Goal: Task Accomplishment & Management: Complete application form

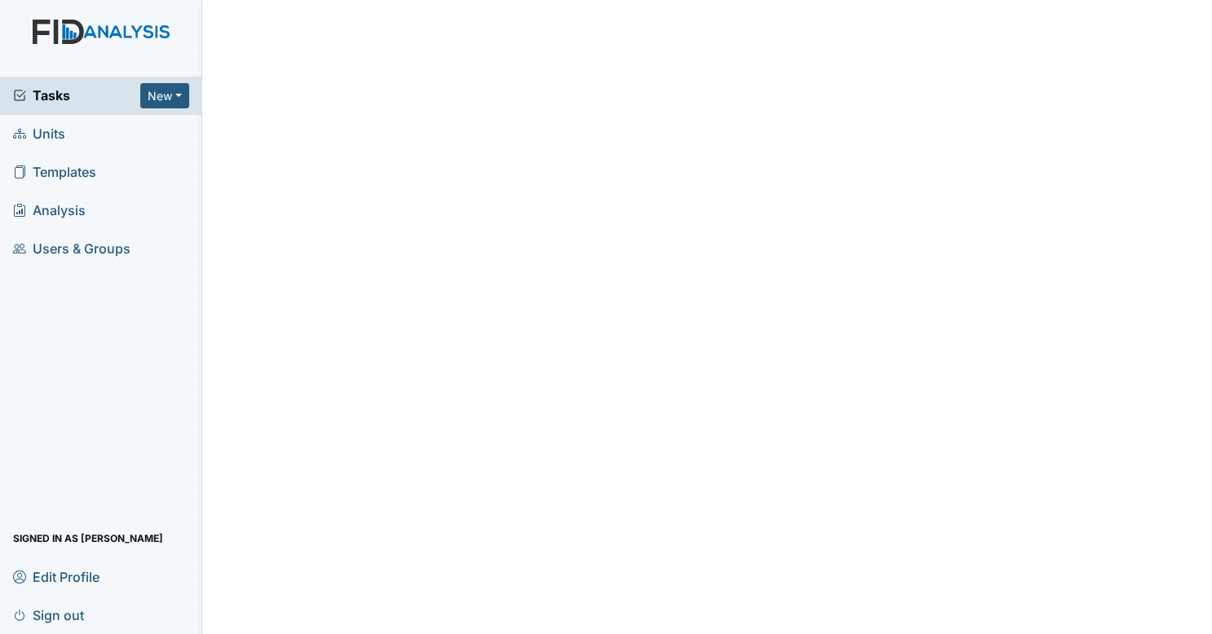
click at [117, 93] on span "Tasks" at bounding box center [76, 96] width 127 height 20
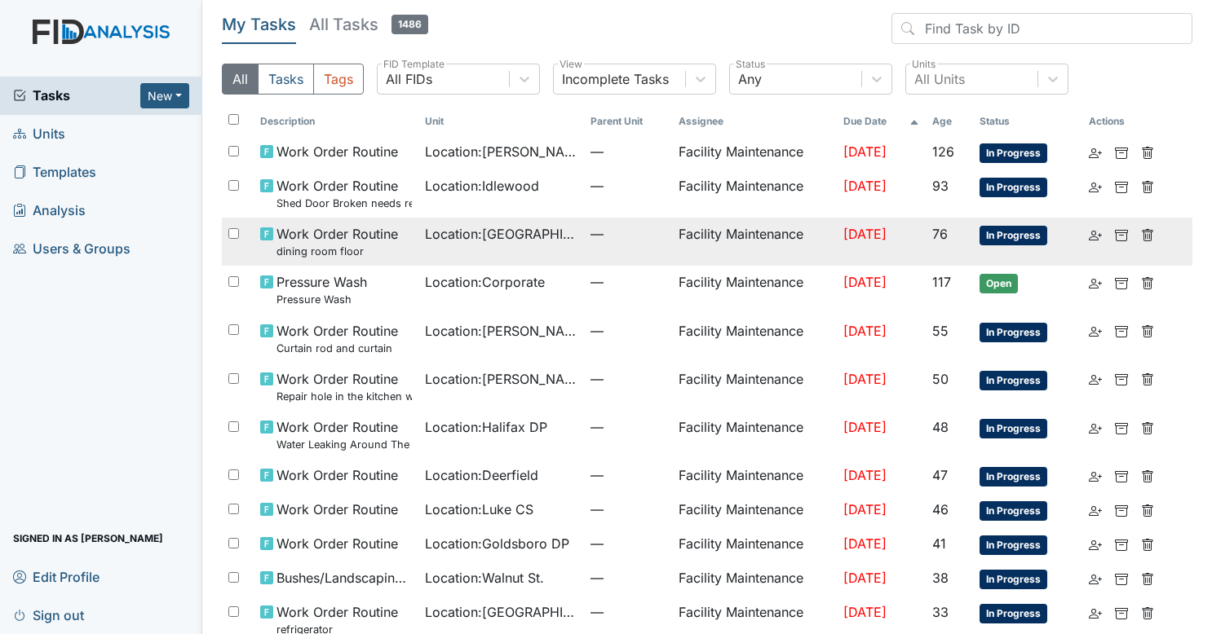
click at [584, 246] on td "—" at bounding box center [628, 242] width 88 height 48
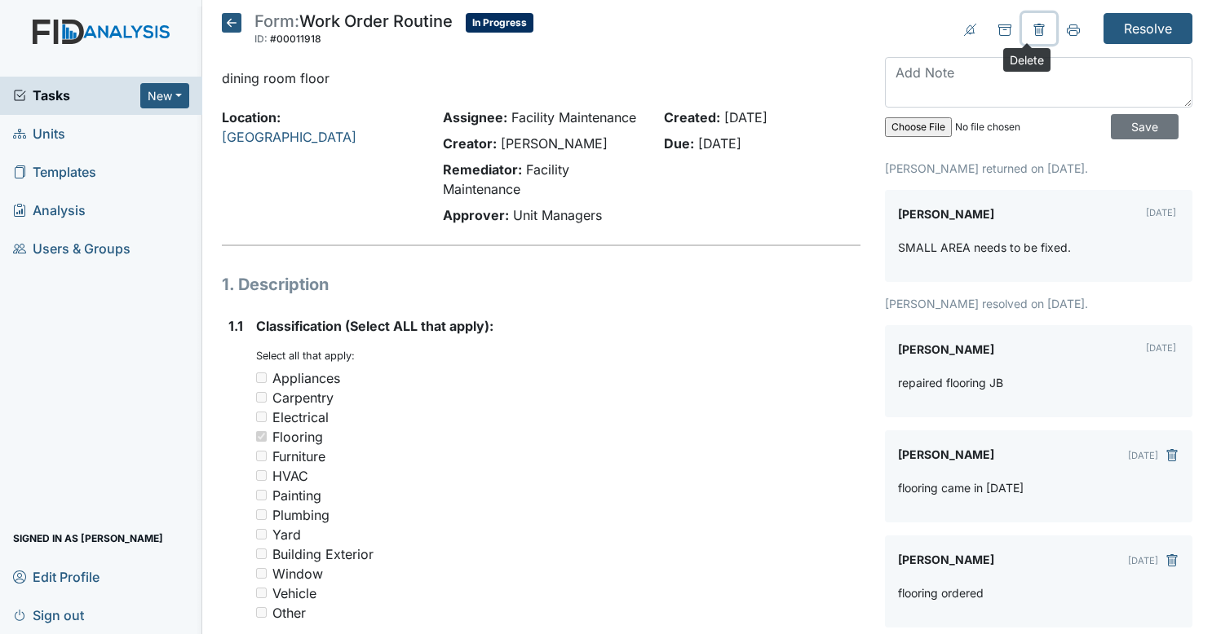
click at [1032, 31] on icon at bounding box center [1038, 30] width 13 height 13
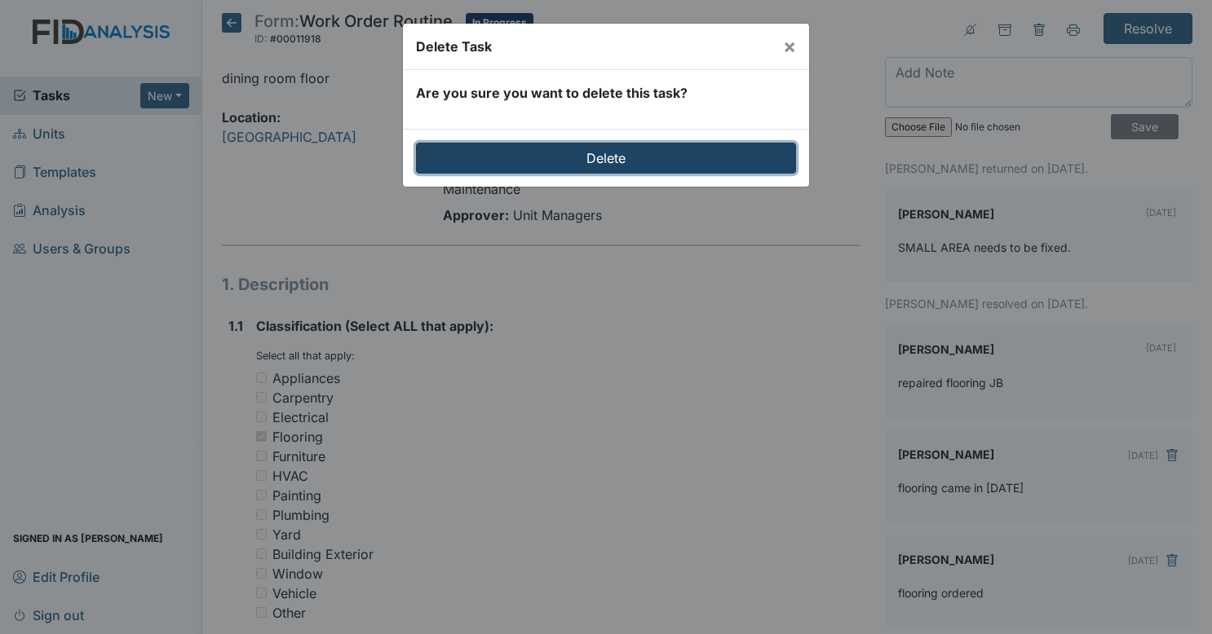
click at [659, 157] on input "Delete" at bounding box center [606, 158] width 380 height 31
click at [712, 147] on input "Delete" at bounding box center [606, 158] width 380 height 31
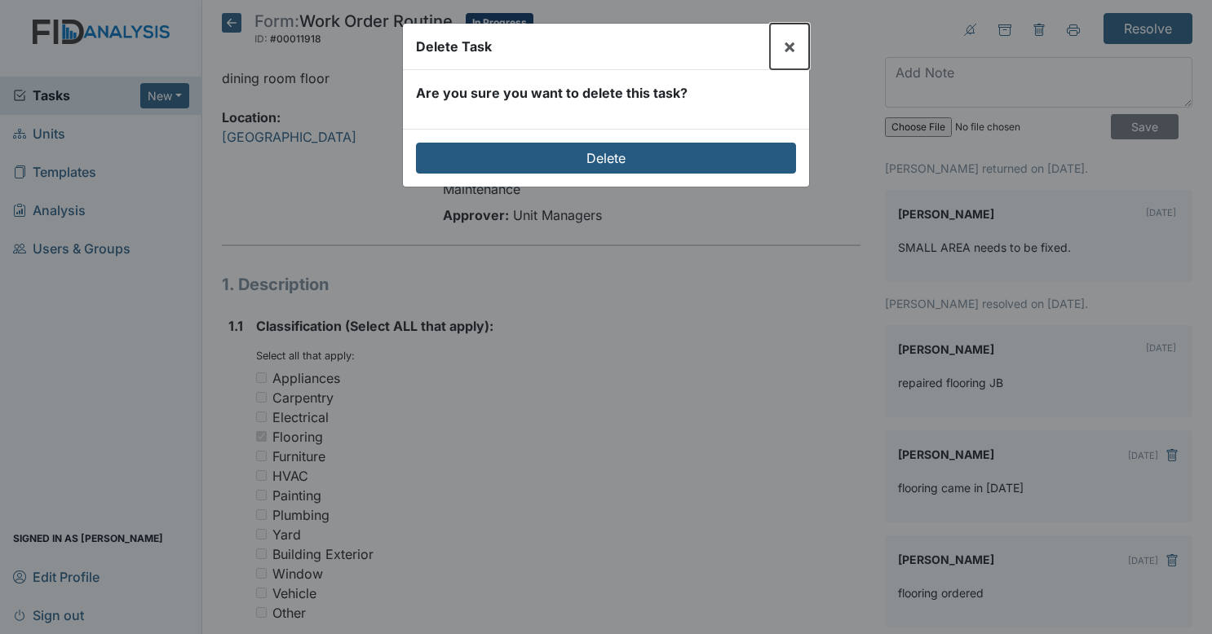
click at [786, 44] on span "×" at bounding box center [789, 46] width 13 height 24
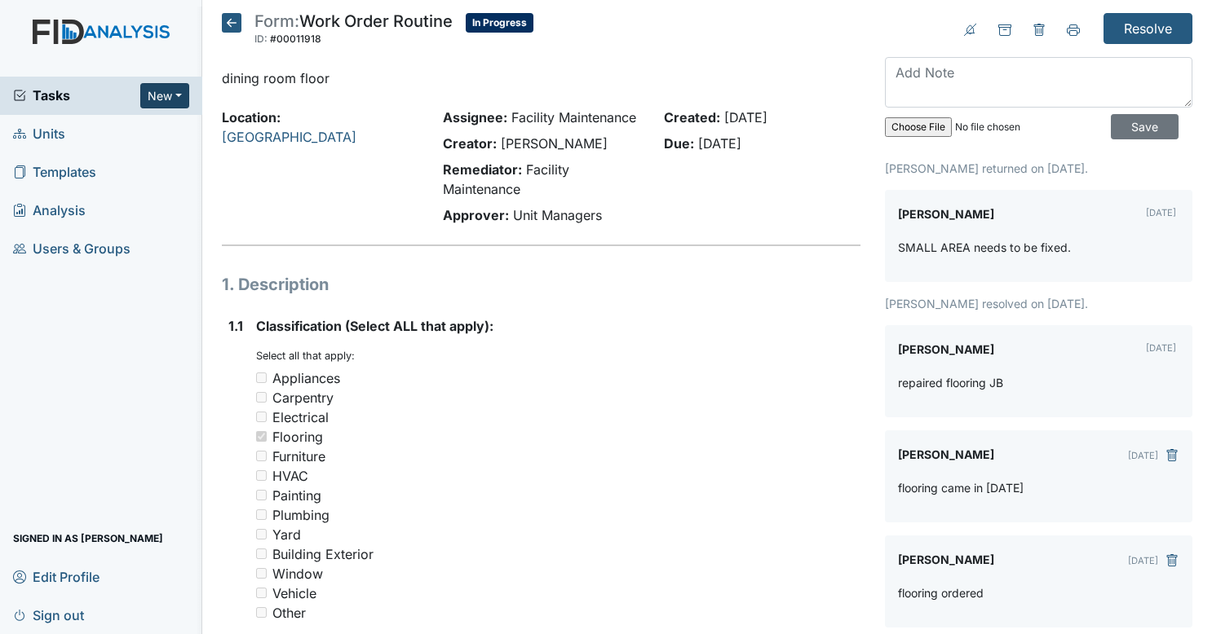
click at [174, 96] on button "New" at bounding box center [164, 95] width 49 height 25
click at [145, 130] on link "Form" at bounding box center [122, 130] width 129 height 26
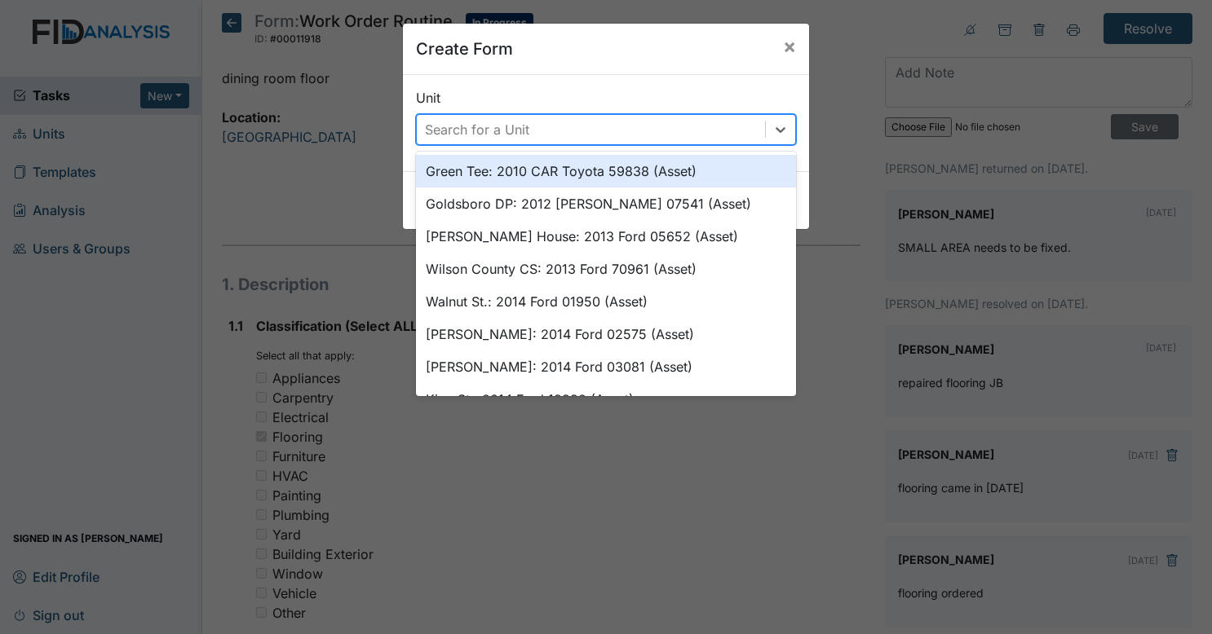
click at [464, 134] on div "Search for a Unit" at bounding box center [477, 130] width 104 height 20
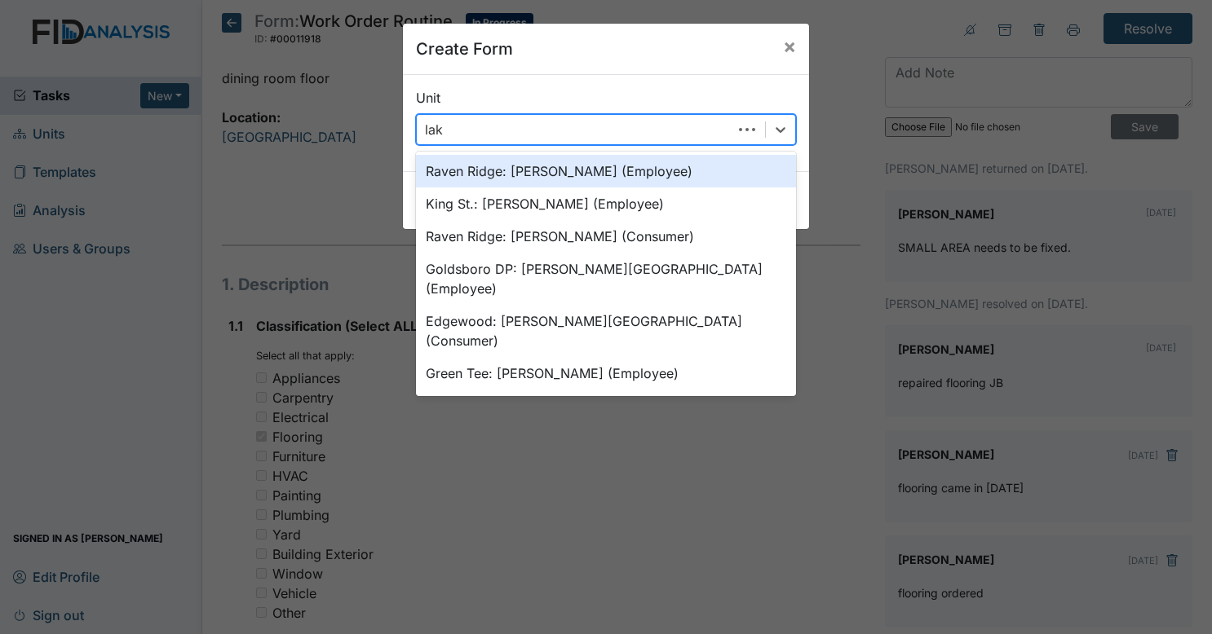
type input "lake"
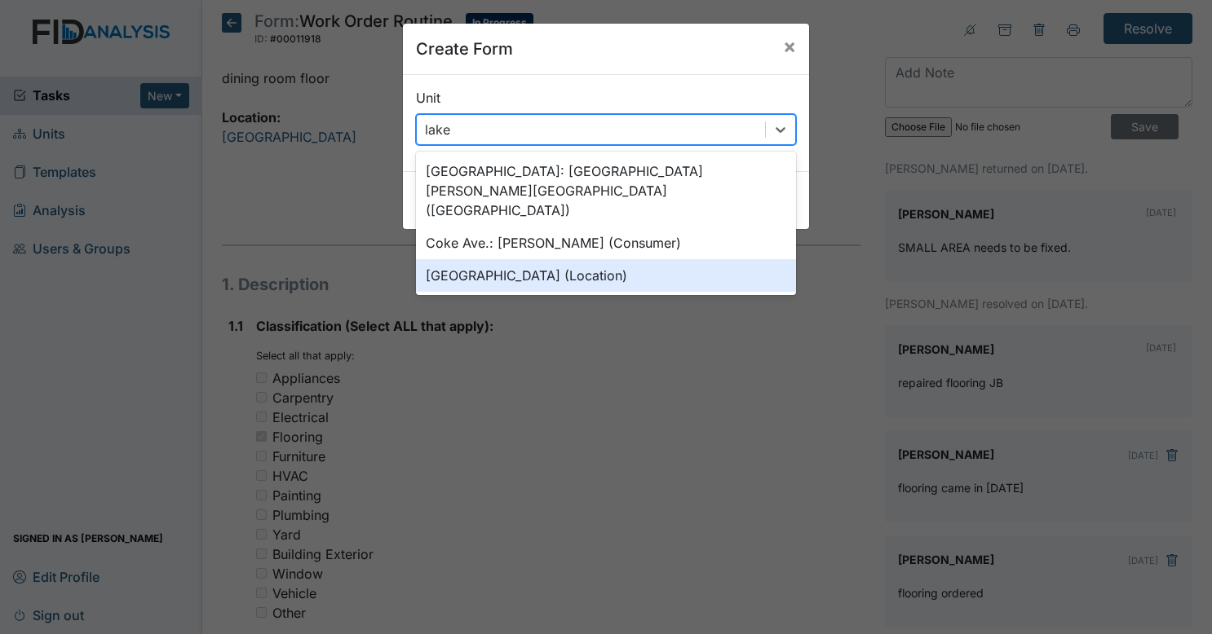
click at [493, 259] on div "Lakeview (Location)" at bounding box center [606, 275] width 380 height 33
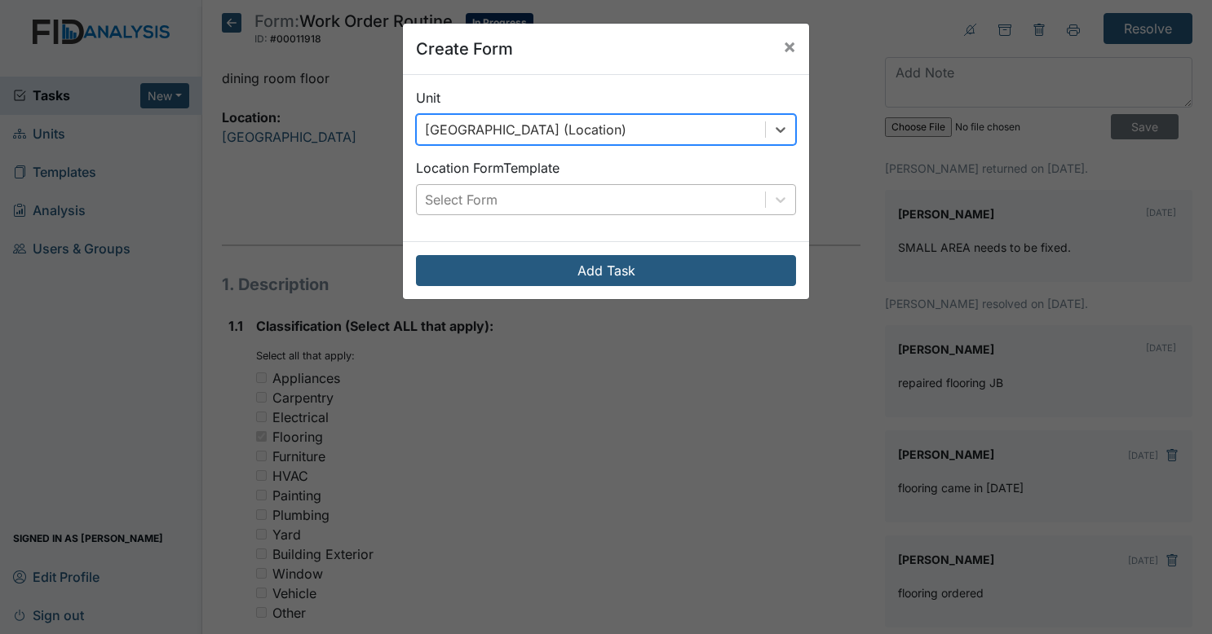
click at [522, 188] on div "Select Form" at bounding box center [591, 199] width 348 height 29
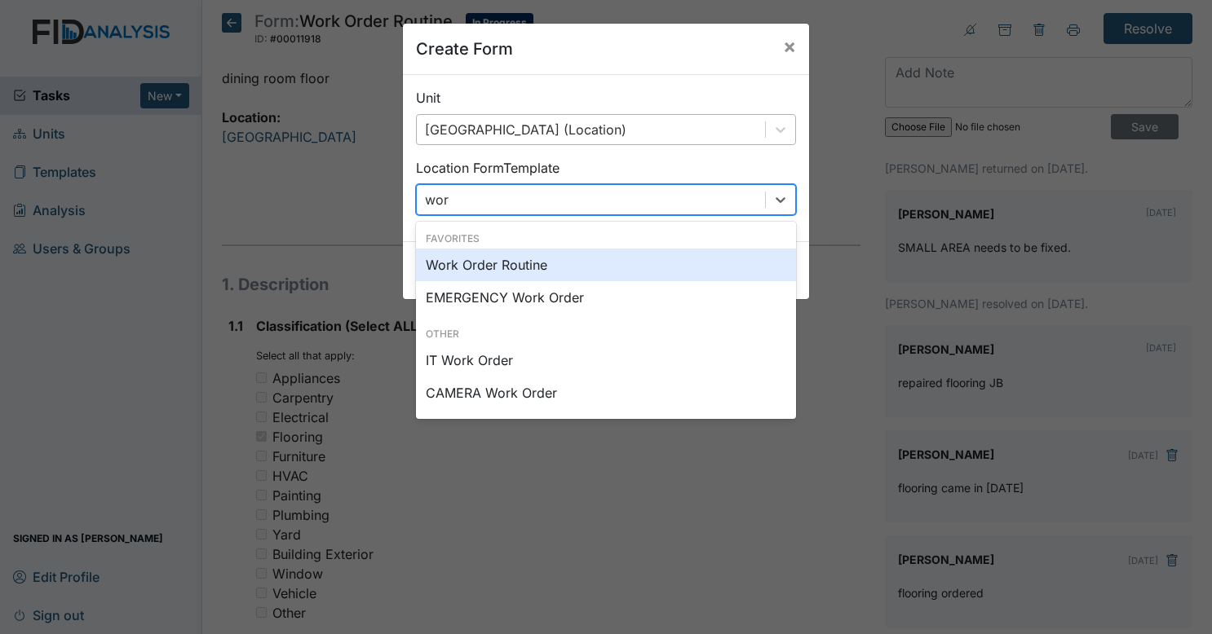
type input "work"
click at [532, 267] on div "Work Order Routine" at bounding box center [606, 265] width 380 height 33
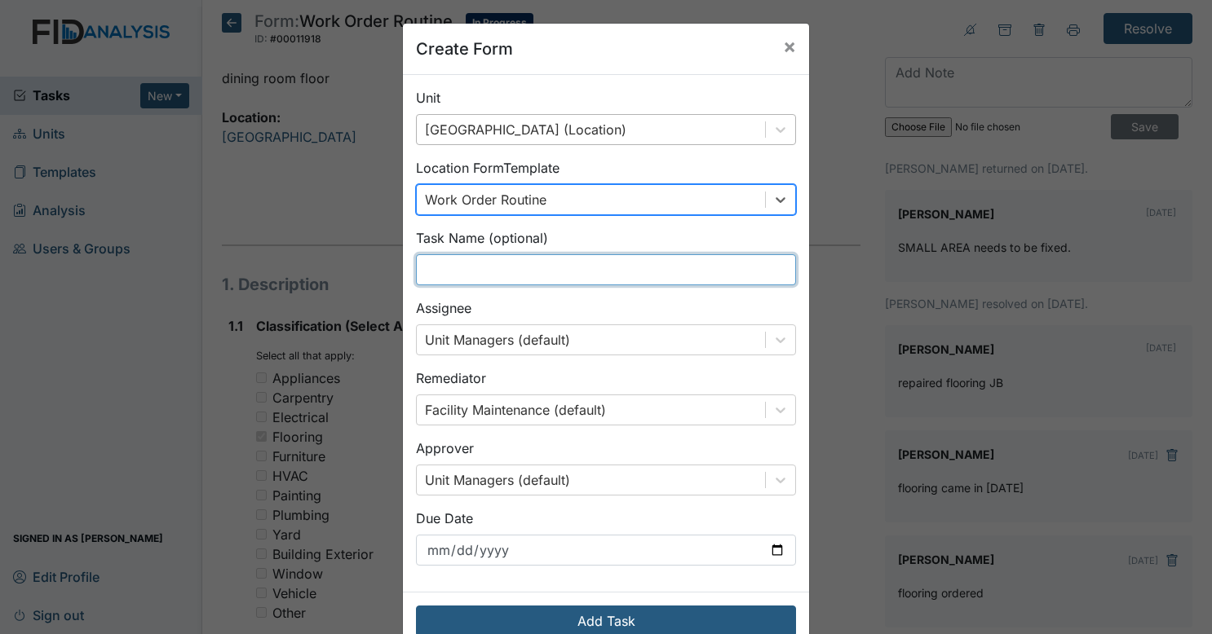
click at [537, 284] on input "text" at bounding box center [606, 269] width 380 height 31
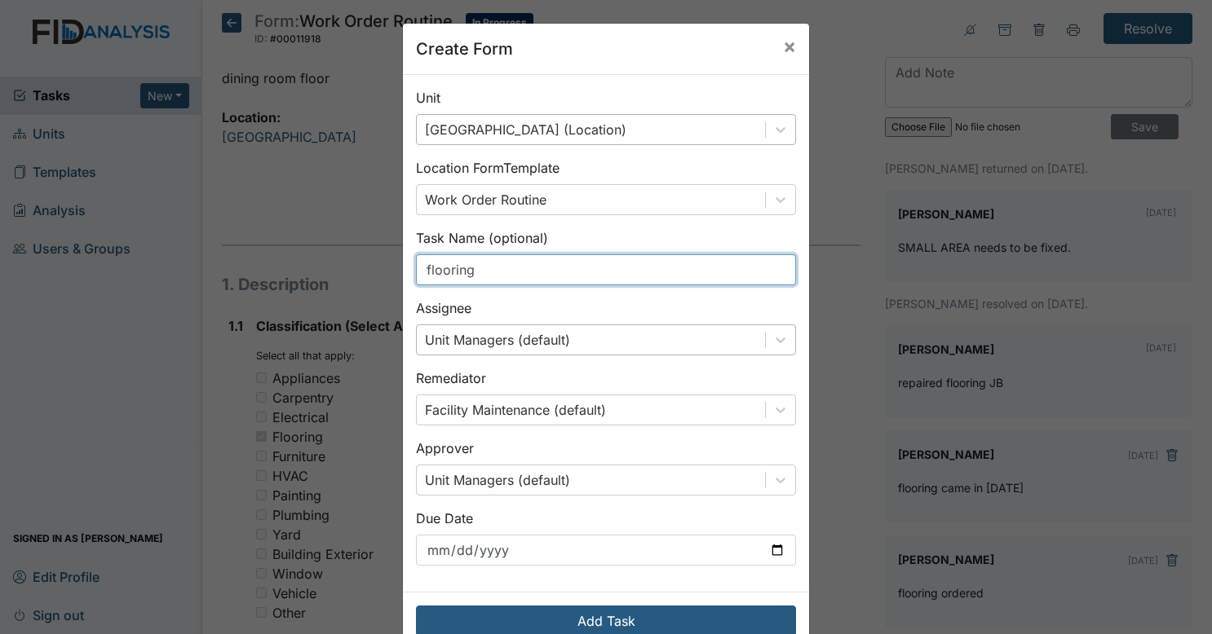
type input "flooring"
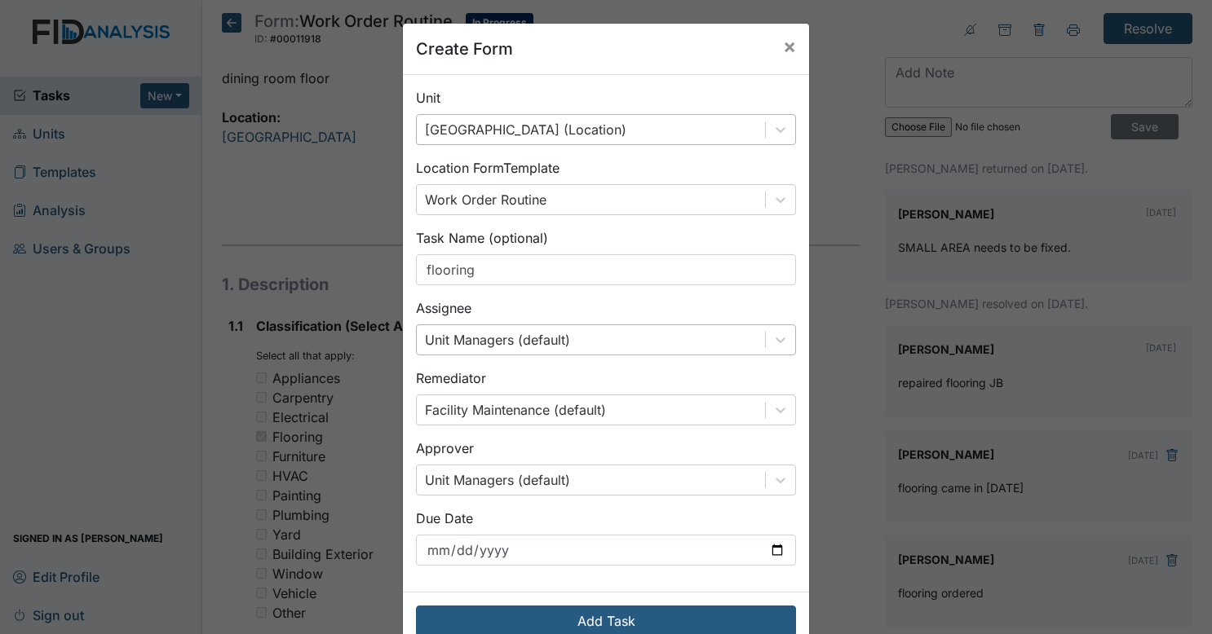
click at [566, 330] on div "Unit Managers (default)" at bounding box center [591, 339] width 348 height 29
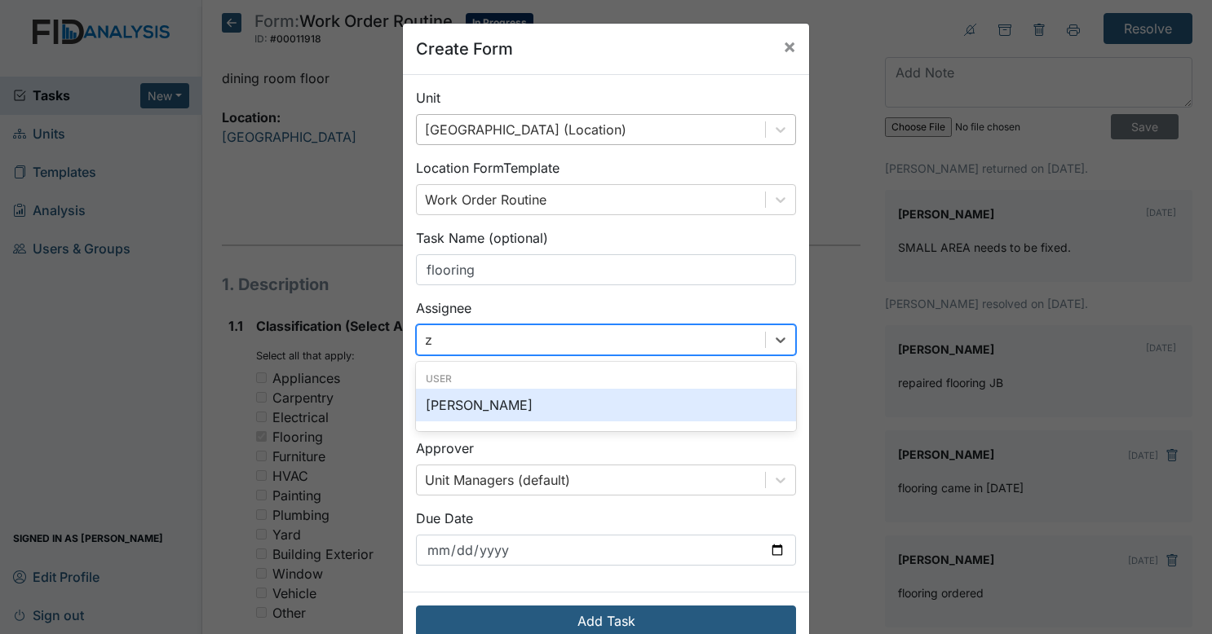
type input "za"
click at [550, 393] on div "Zach Smith" at bounding box center [606, 405] width 380 height 33
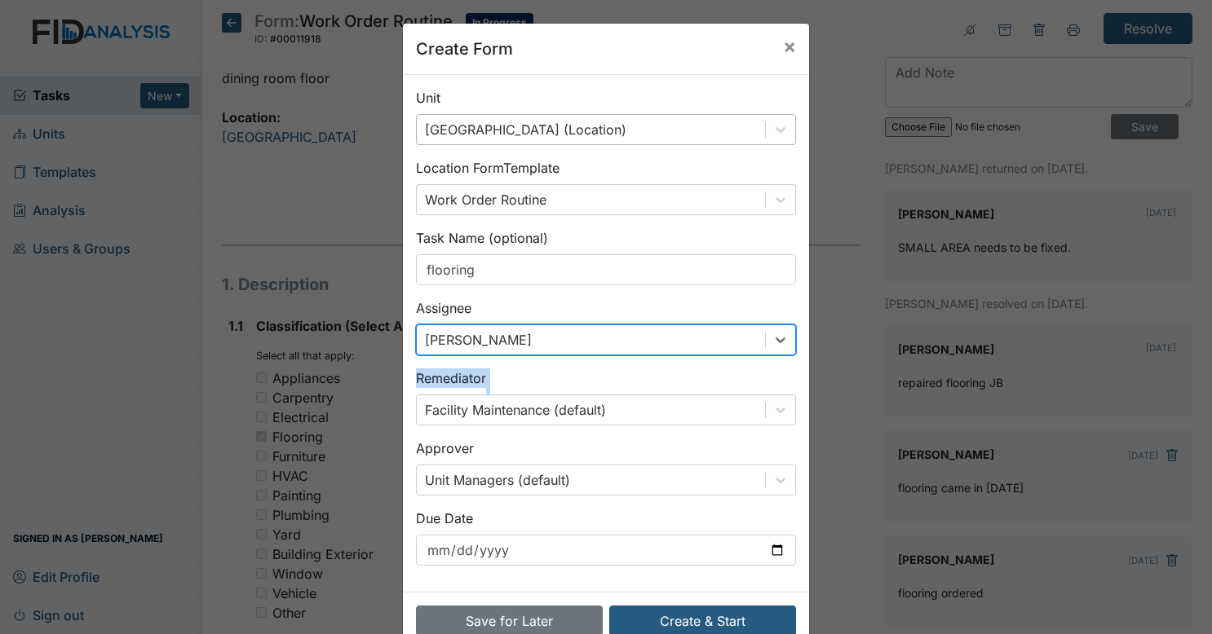
click at [550, 393] on div "Remediator Facility Maintenance (default)" at bounding box center [606, 397] width 380 height 57
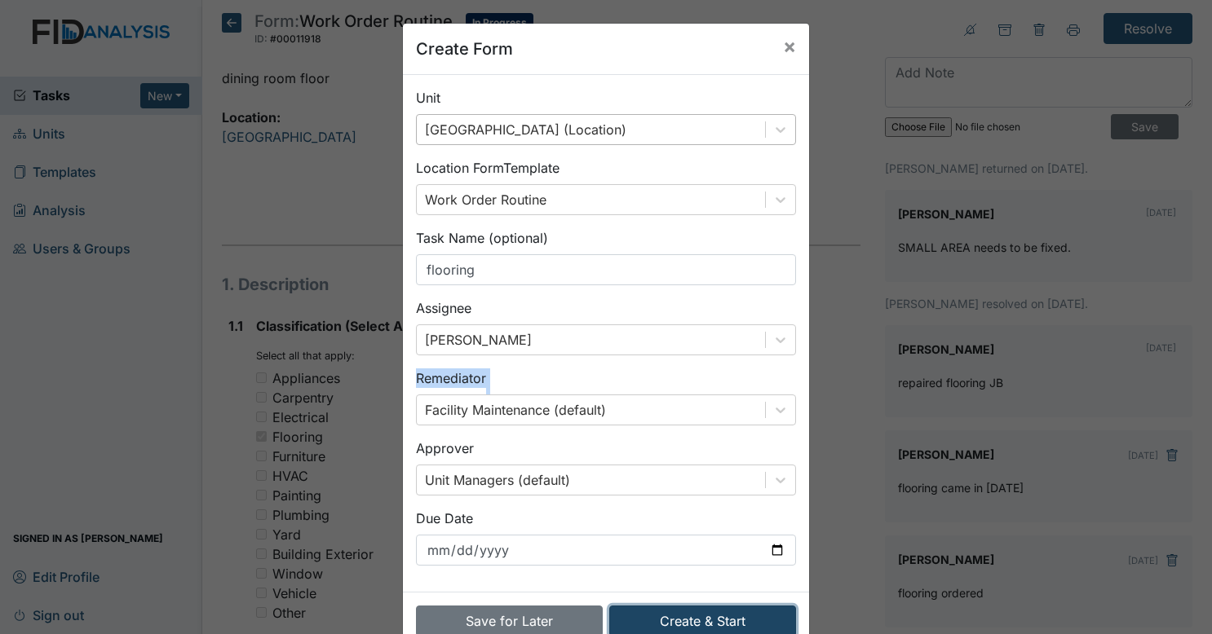
click at [700, 618] on button "Create & Start" at bounding box center [702, 621] width 187 height 31
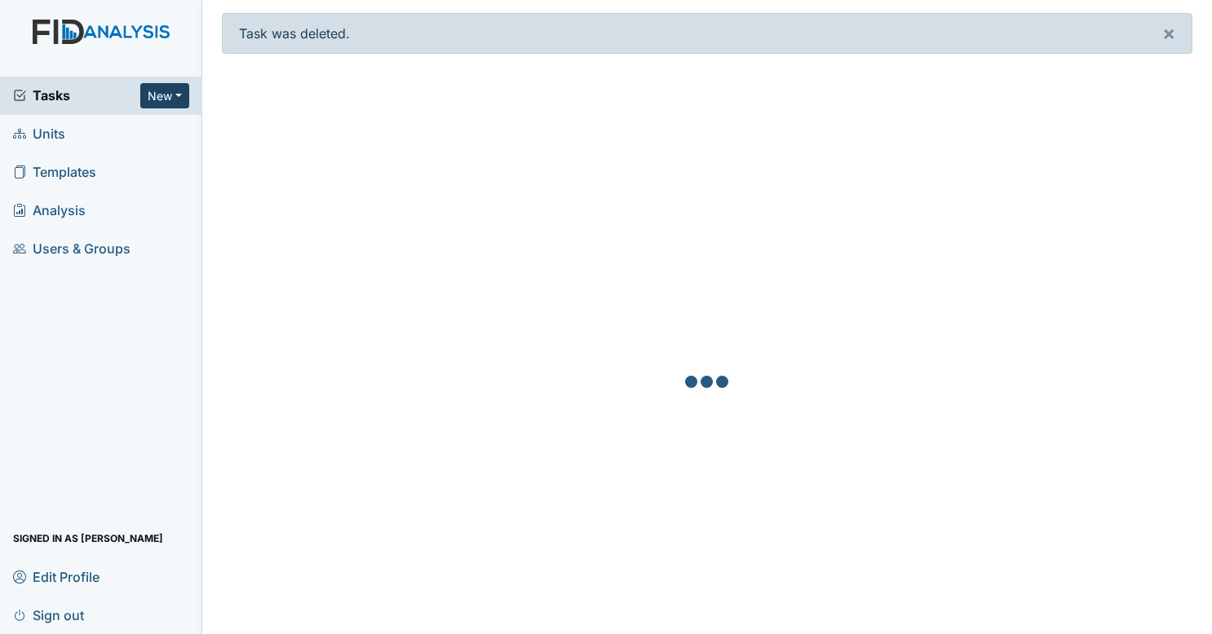
click at [171, 93] on button "New" at bounding box center [164, 95] width 49 height 25
click at [121, 130] on link "Form" at bounding box center [122, 130] width 129 height 26
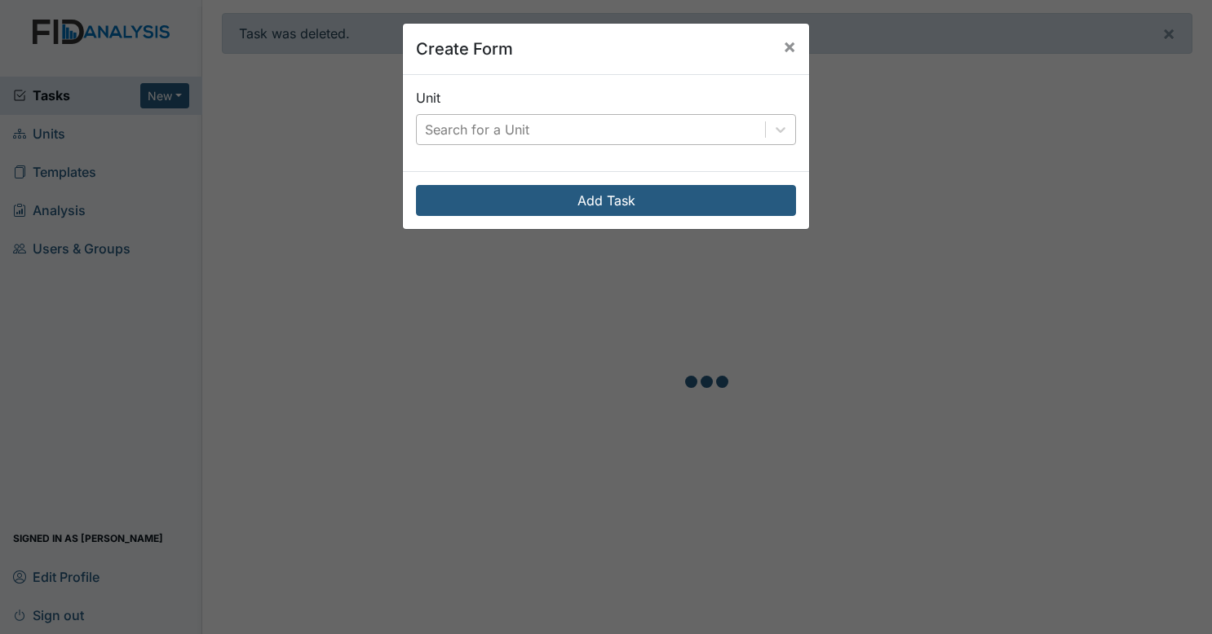
click at [431, 123] on div "Search for a Unit" at bounding box center [477, 130] width 104 height 20
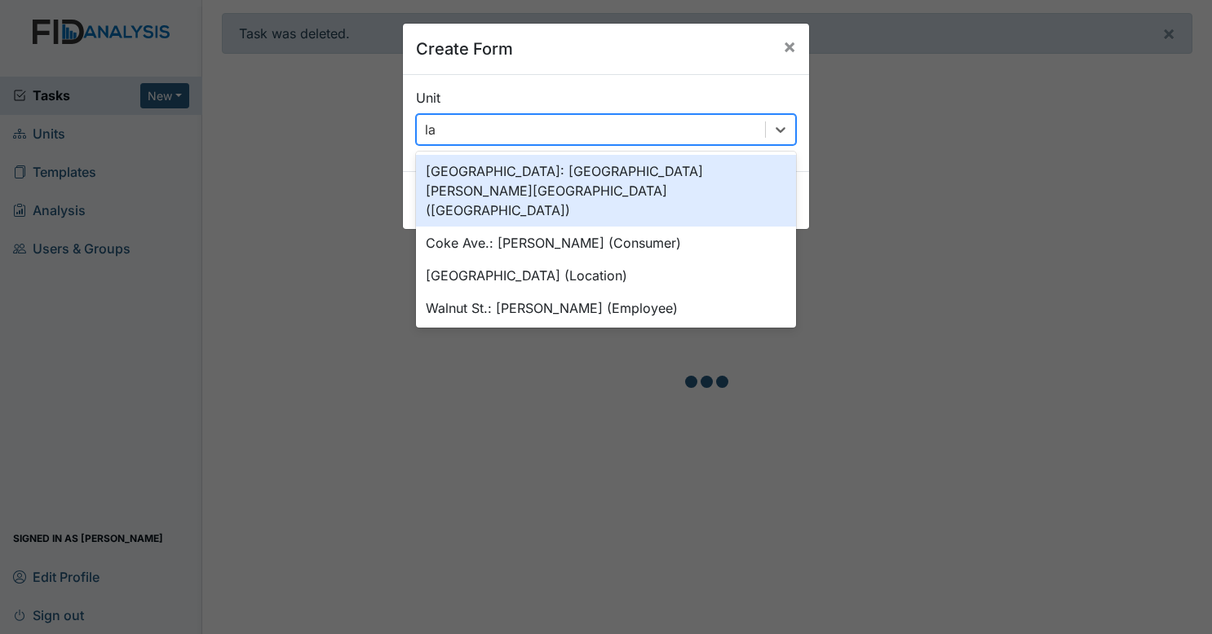
type input "l"
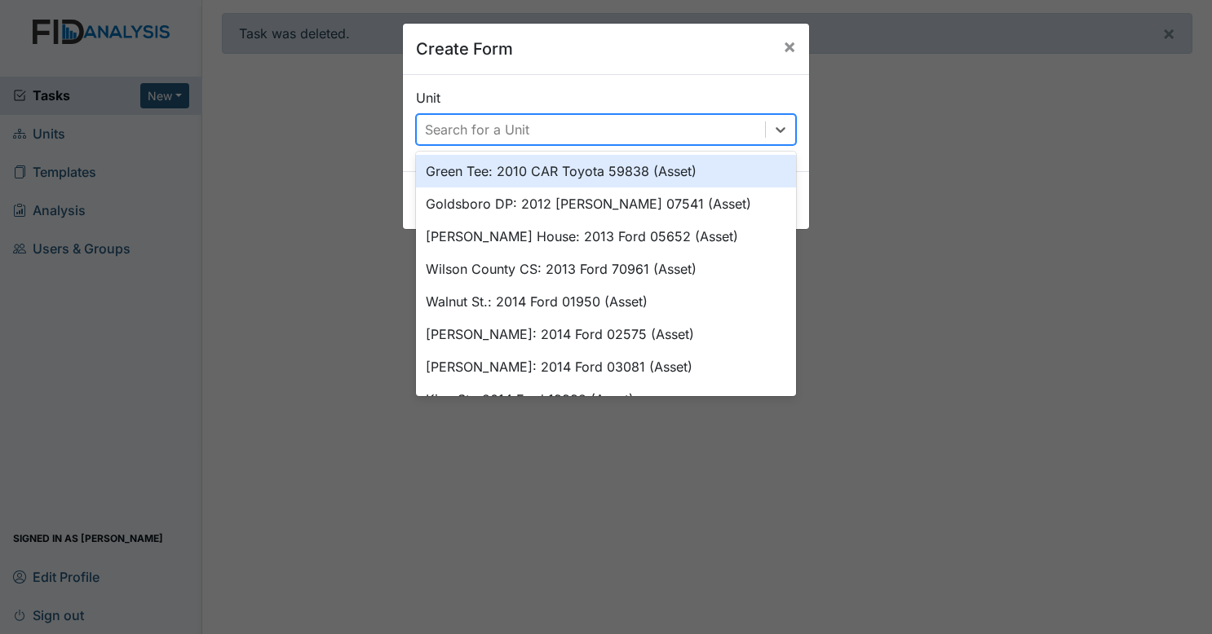
click at [318, 139] on div "Create Form × Unit option Green Tee: 2010 CAR Toyota 59838 (Asset) focused, 1 o…" at bounding box center [606, 317] width 1212 height 634
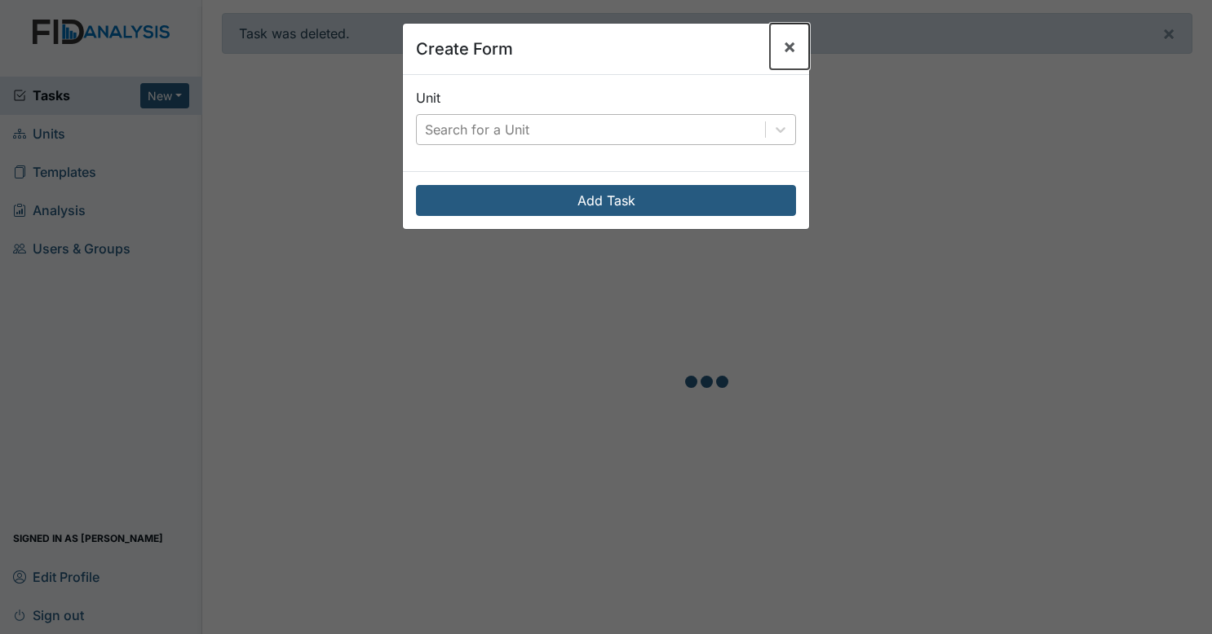
drag, startPoint x: 786, startPoint y: 44, endPoint x: 775, endPoint y: 51, distance: 13.1
click at [775, 51] on button "×" at bounding box center [789, 47] width 39 height 46
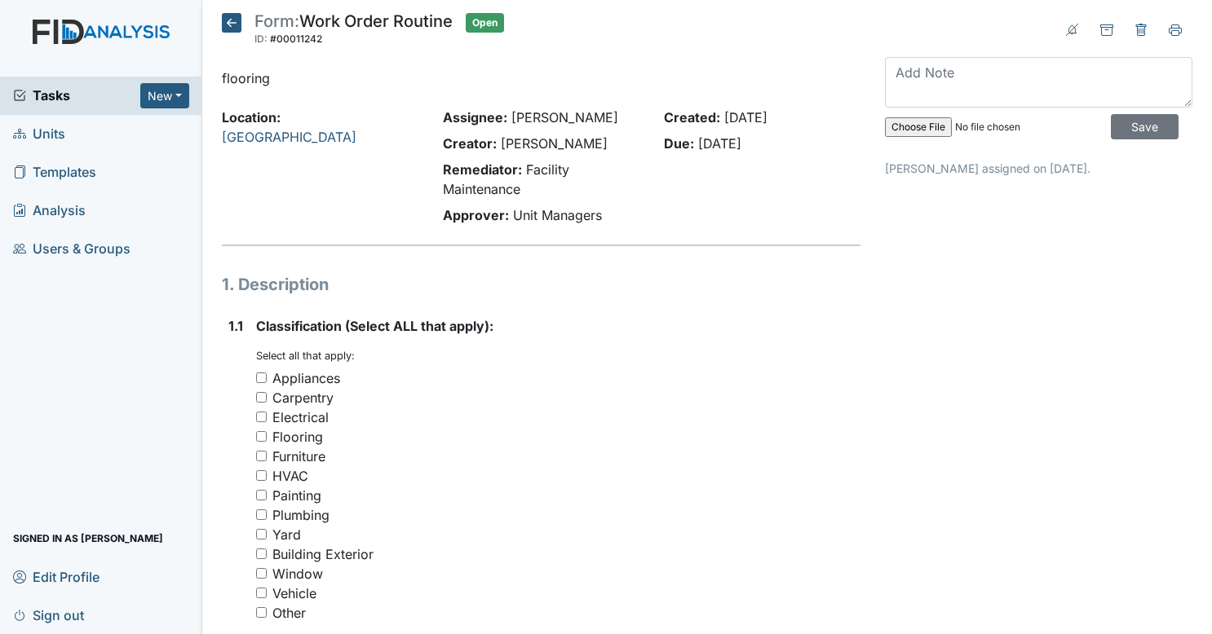
scroll to position [166, 0]
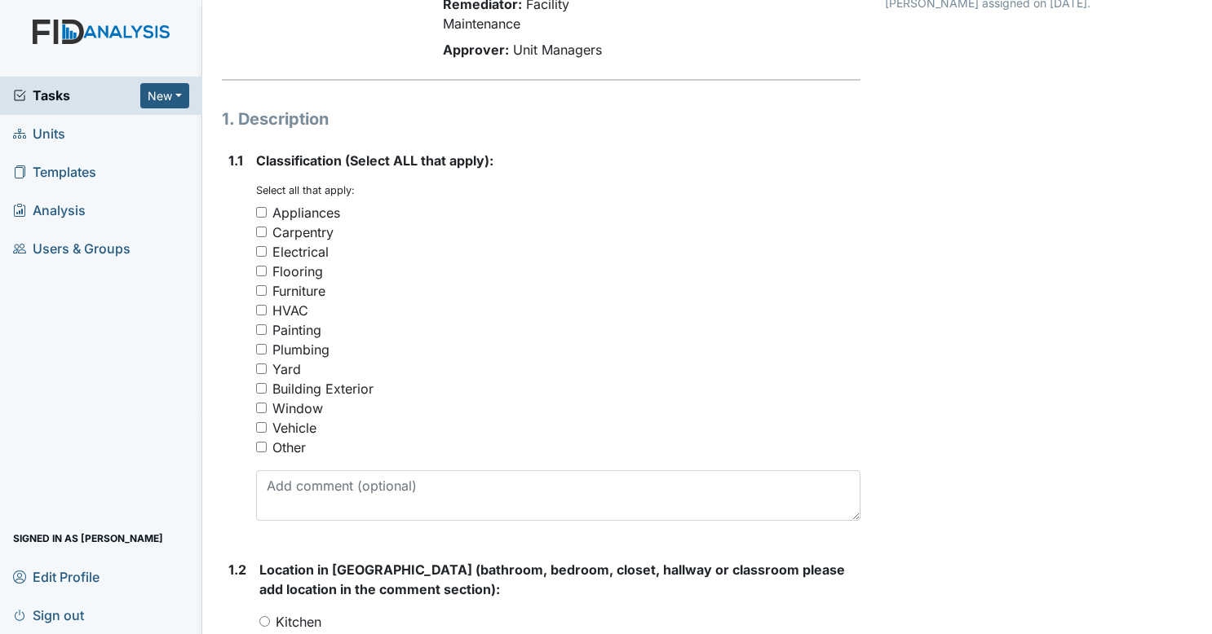
click at [262, 274] on input "Flooring" at bounding box center [261, 271] width 11 height 11
checkbox input "true"
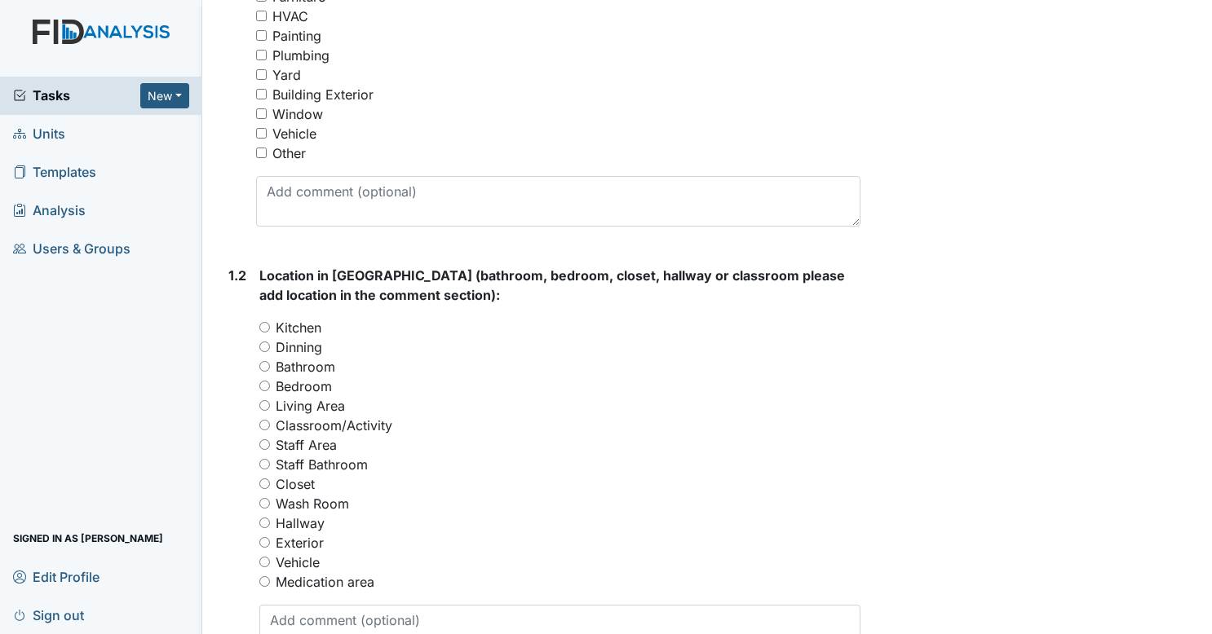
scroll to position [536, 0]
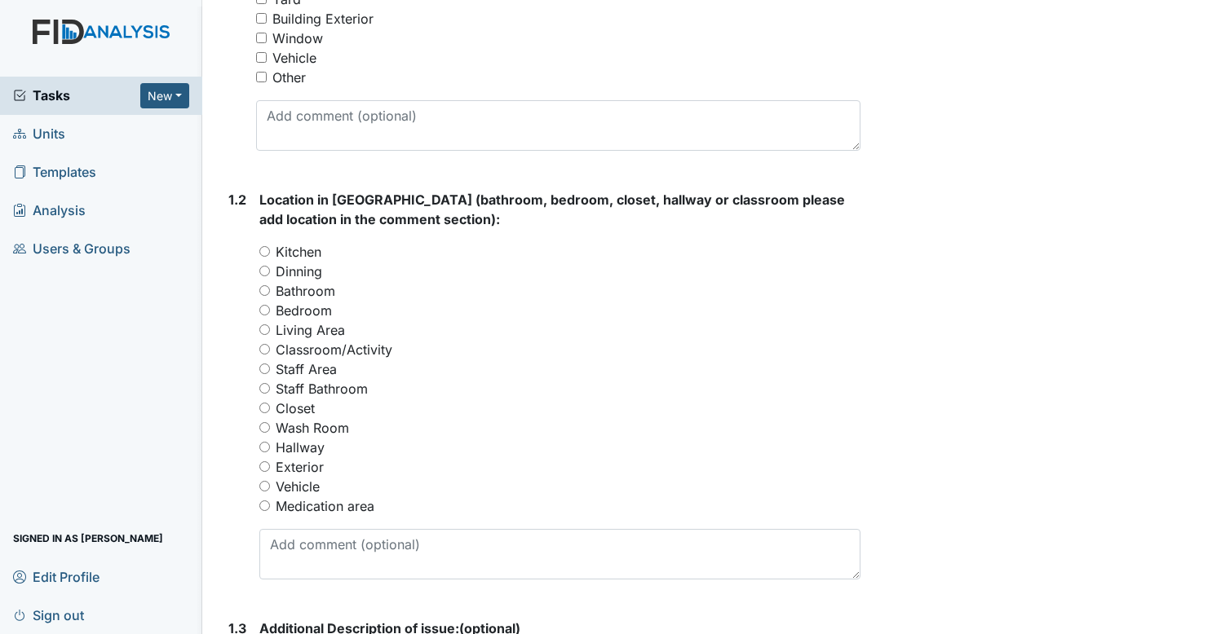
click at [267, 276] on div "Dinning" at bounding box center [560, 272] width 602 height 20
click at [267, 274] on input "Dinning" at bounding box center [264, 271] width 11 height 11
radio input "true"
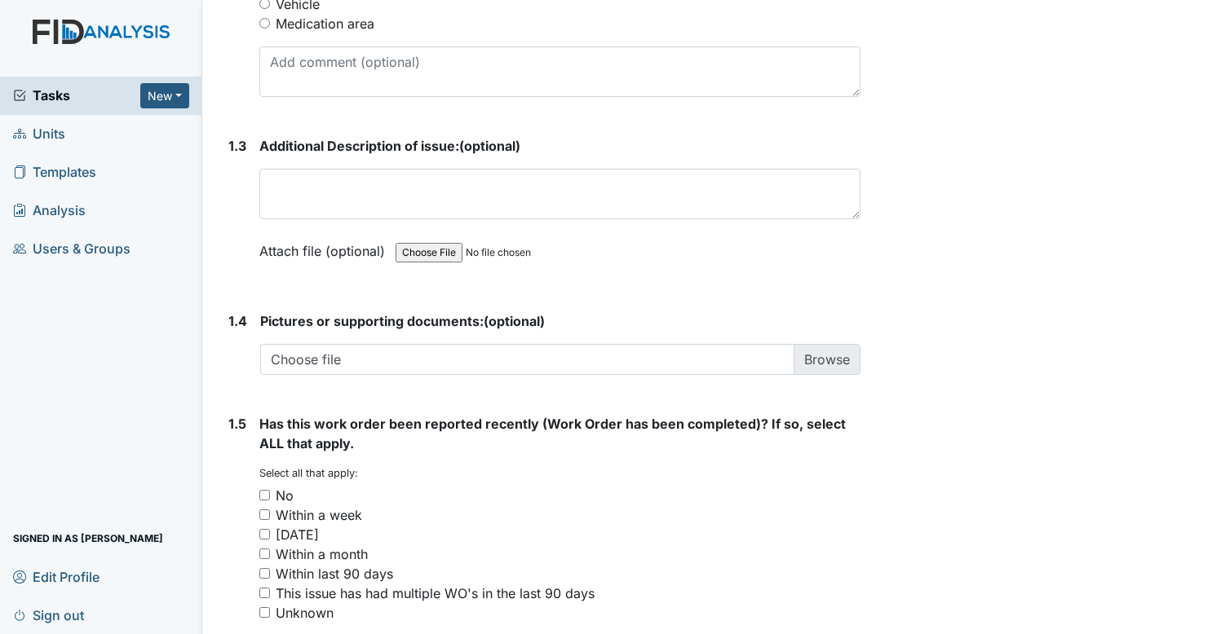
scroll to position [1019, 0]
click at [266, 491] on input "No" at bounding box center [264, 494] width 11 height 11
checkbox input "true"
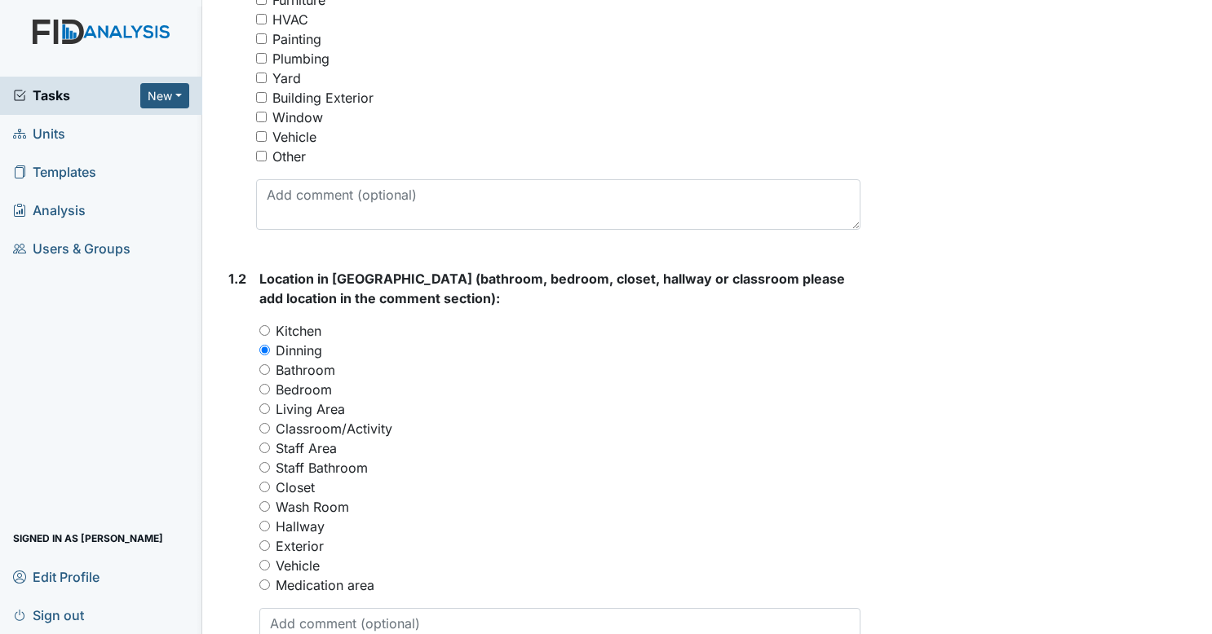
scroll to position [0, 0]
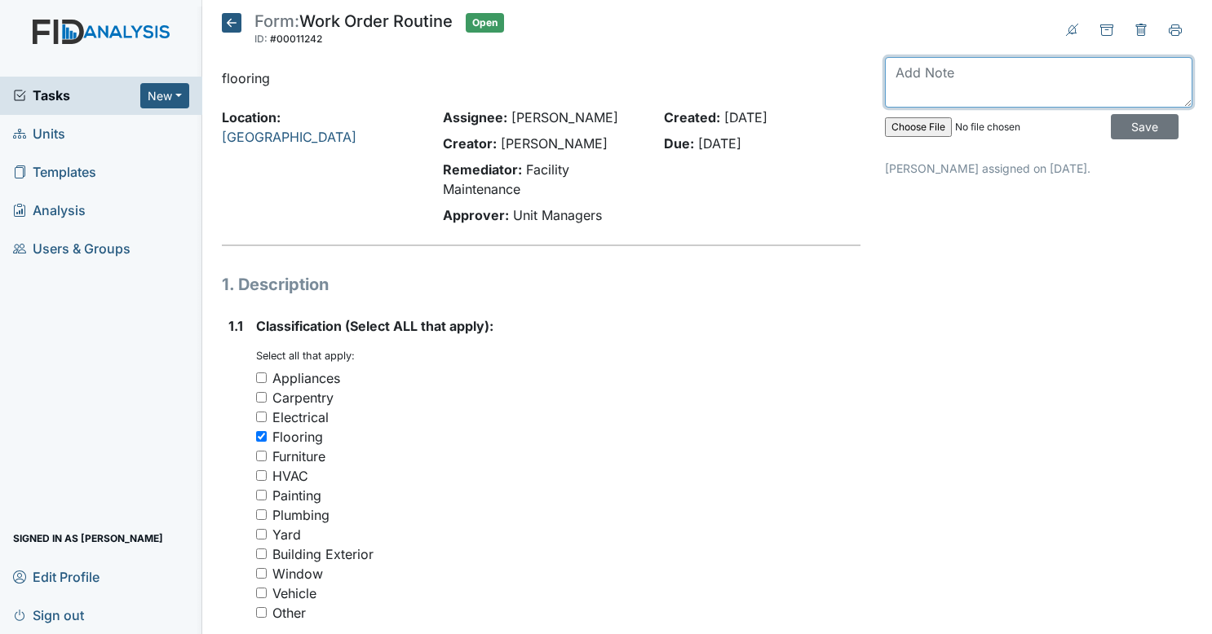
click at [934, 82] on textarea at bounding box center [1038, 82] width 307 height 51
type textarea "note is that small area needs to be fixed"
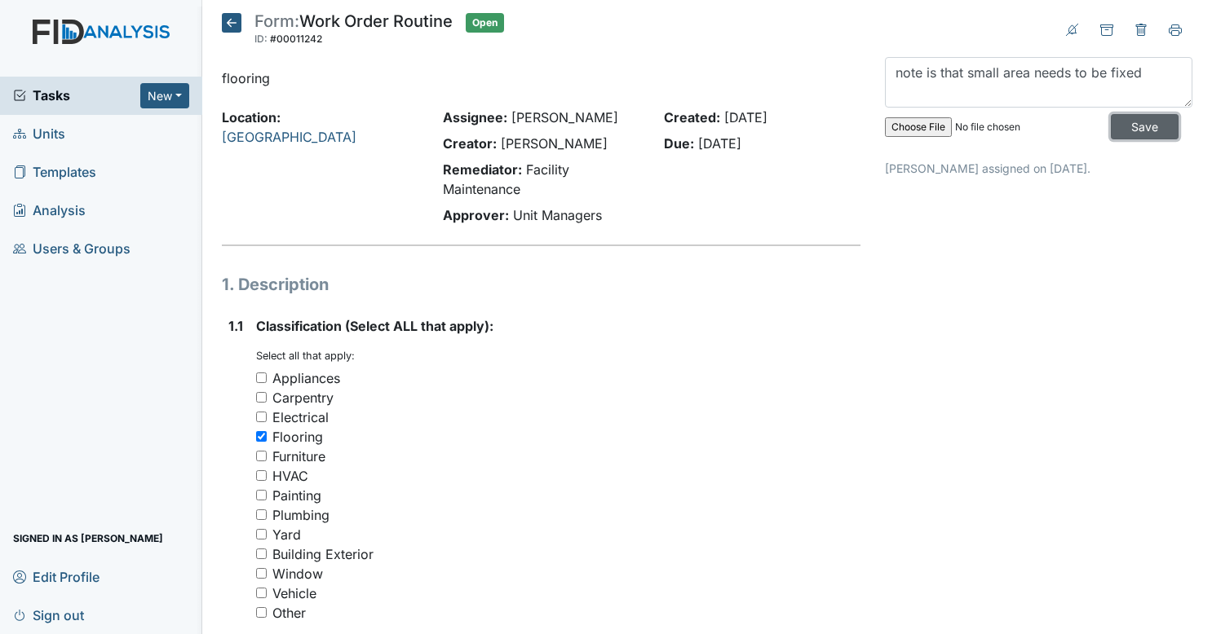
click at [1138, 138] on input "Save" at bounding box center [1145, 126] width 68 height 25
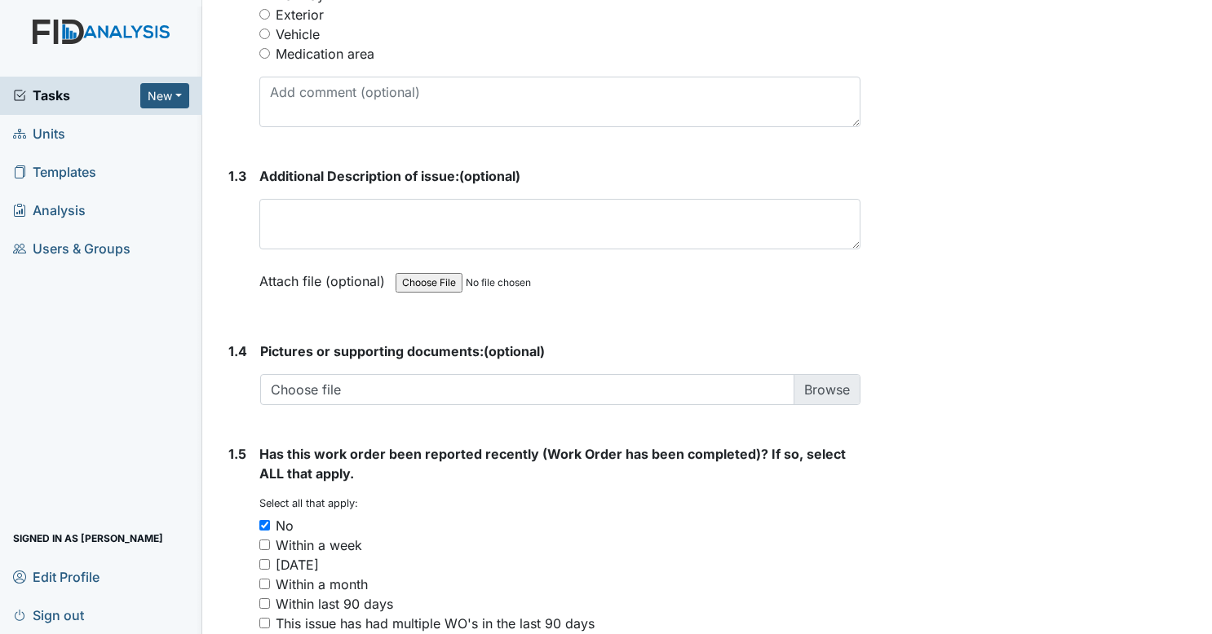
scroll to position [1150, 0]
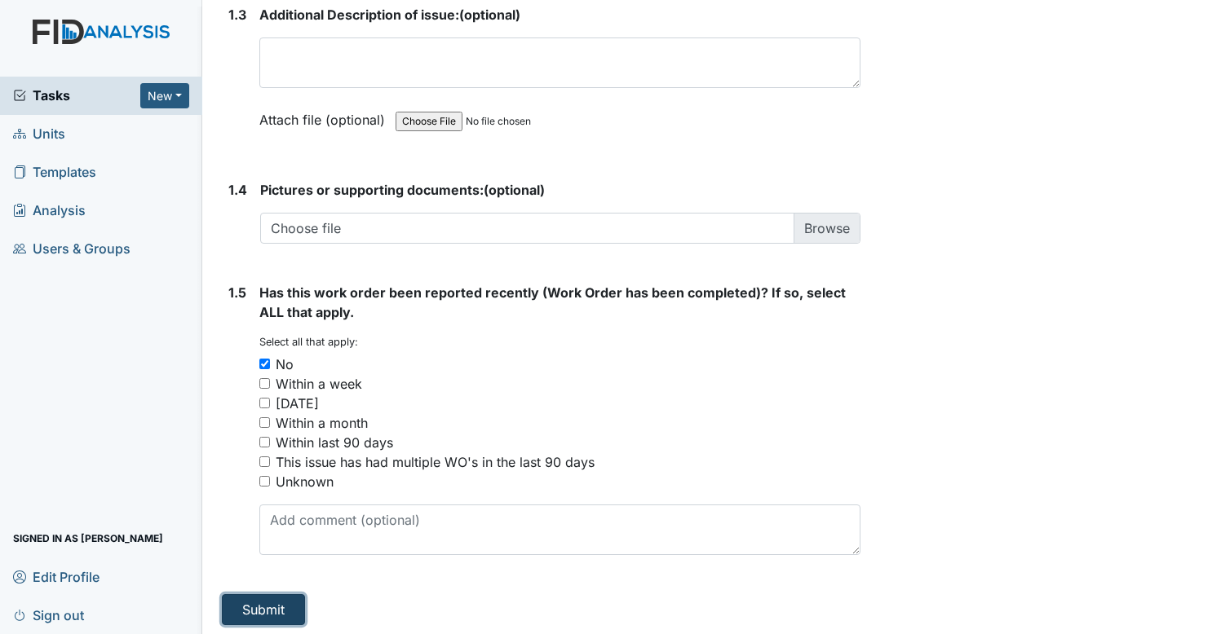
click at [268, 605] on button "Submit" at bounding box center [263, 609] width 83 height 31
